Goal: Information Seeking & Learning: Understand process/instructions

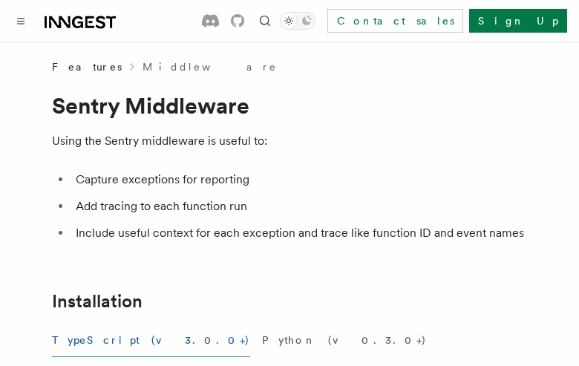
click at [99, 340] on button "TypeScript (v3.0.0+)" at bounding box center [151, 340] width 198 height 33
click at [262, 340] on button "Python (v0.3.0+)" at bounding box center [344, 340] width 165 height 33
